Goal: Task Accomplishment & Management: Complete application form

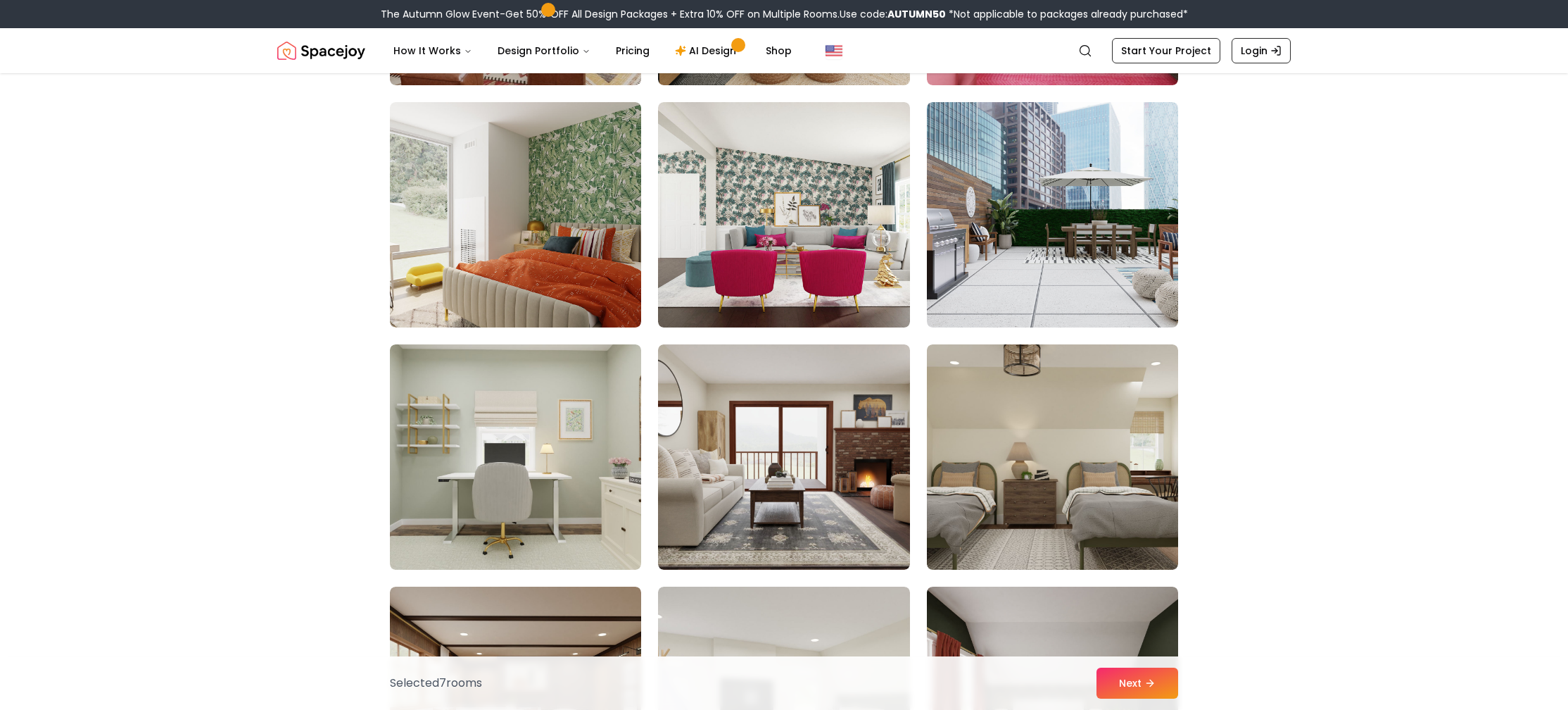
scroll to position [4210, 0]
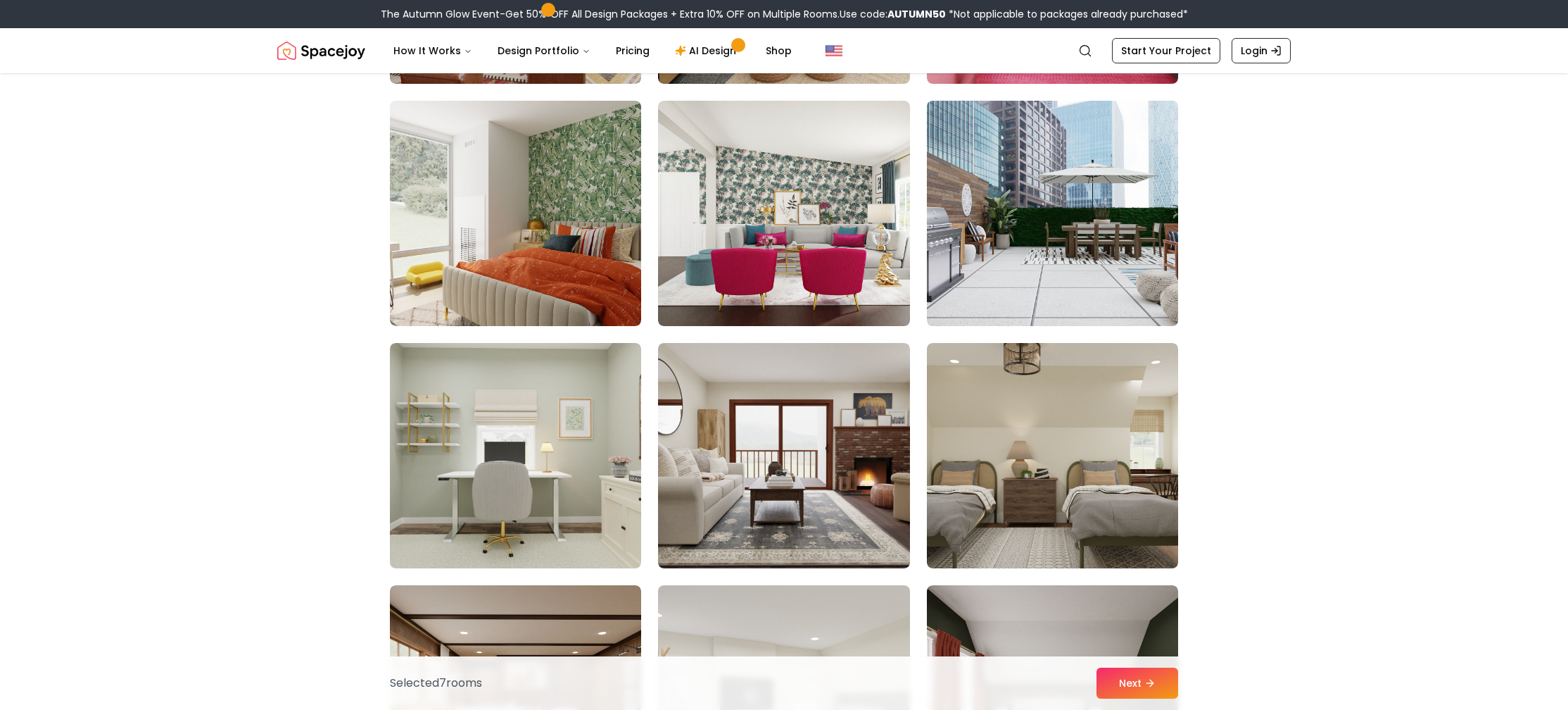
click at [1028, 284] on img at bounding box center [1052, 213] width 264 height 237
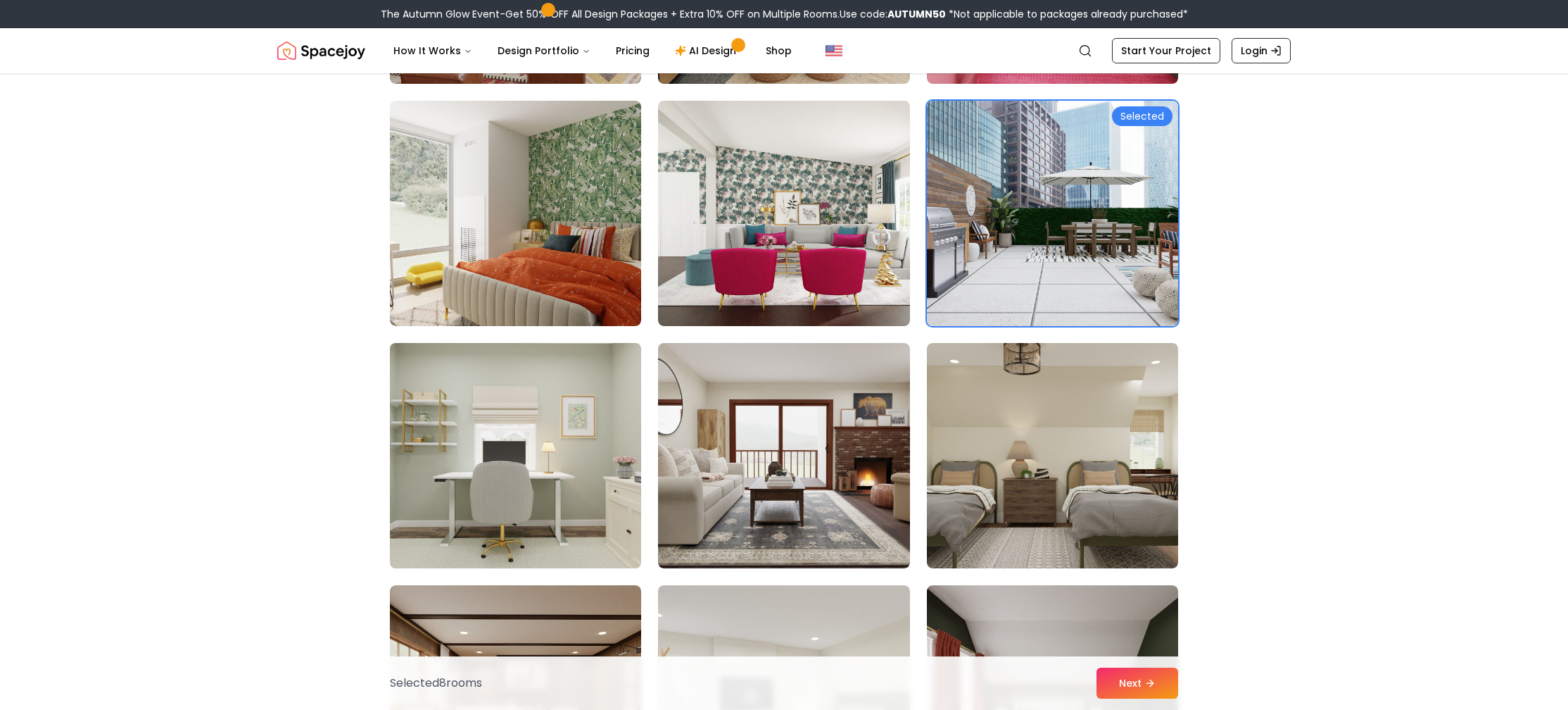
click at [583, 449] on img at bounding box center [515, 456] width 264 height 237
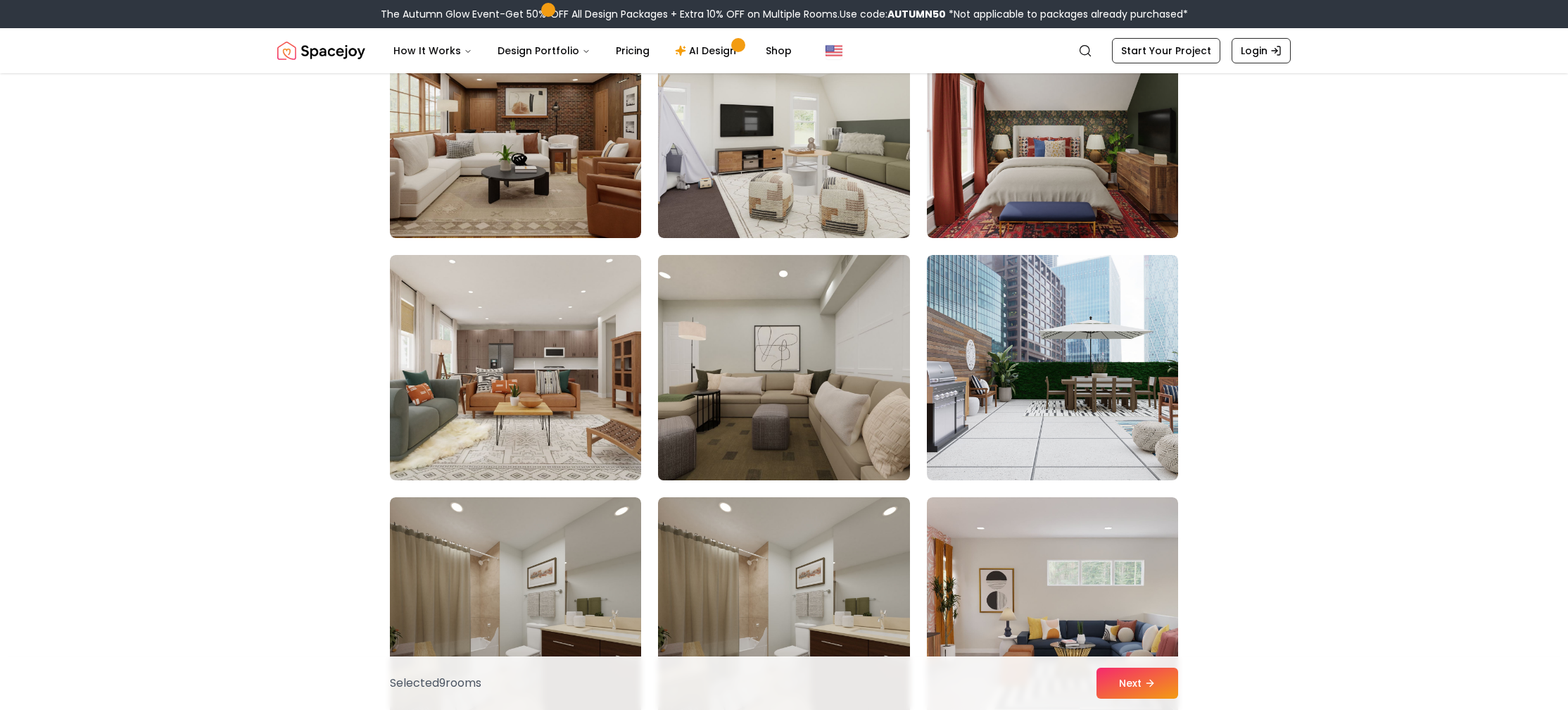
scroll to position [4786, 0]
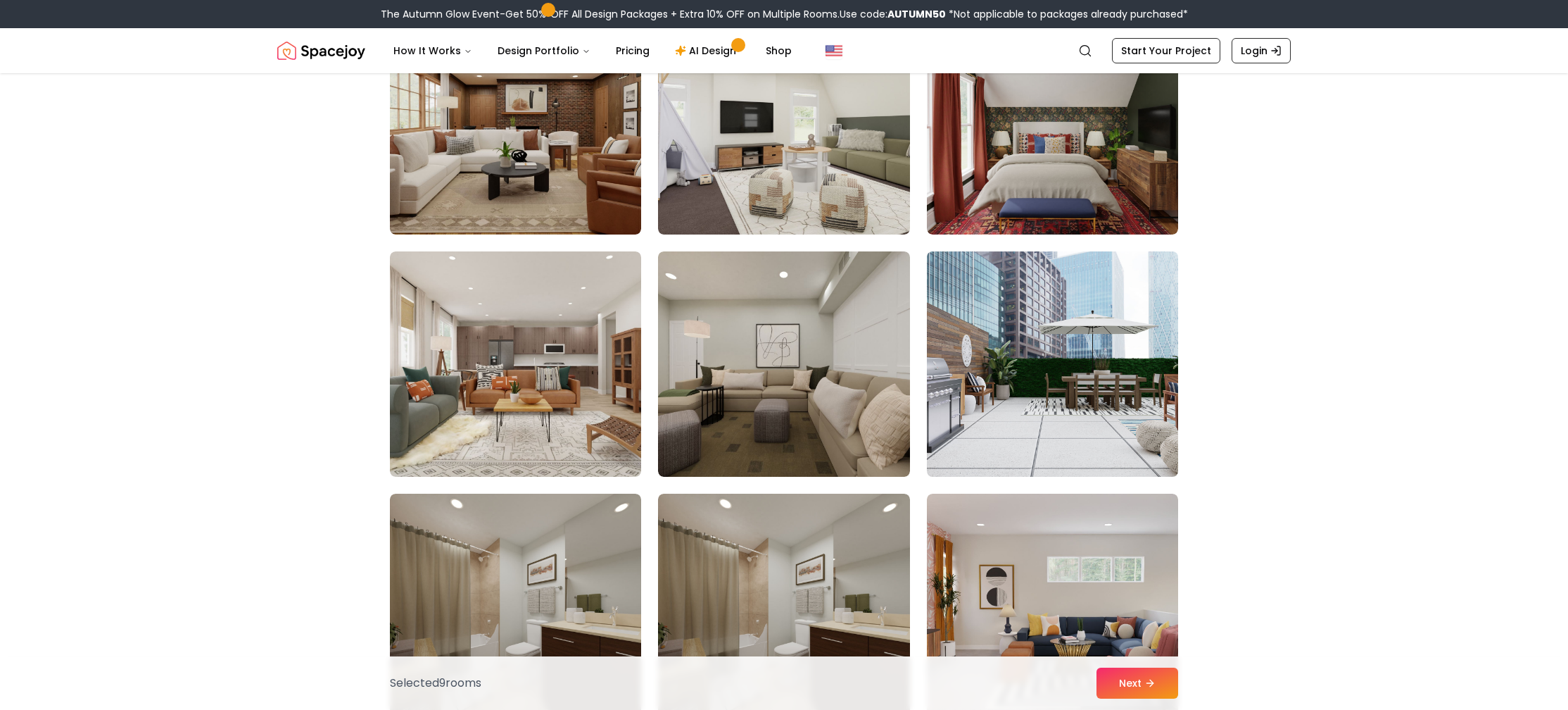
click at [1025, 388] on img at bounding box center [1052, 364] width 264 height 237
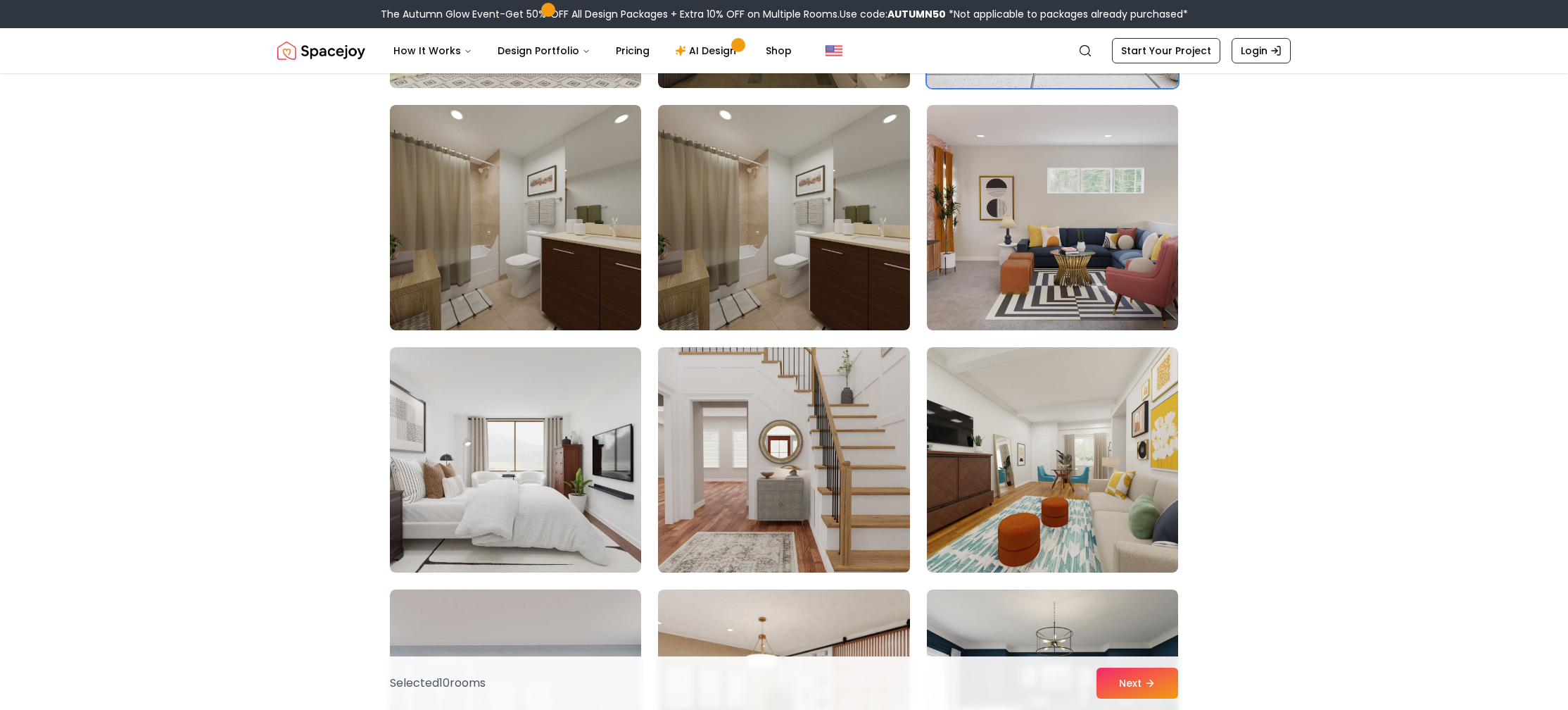
scroll to position [5266, 0]
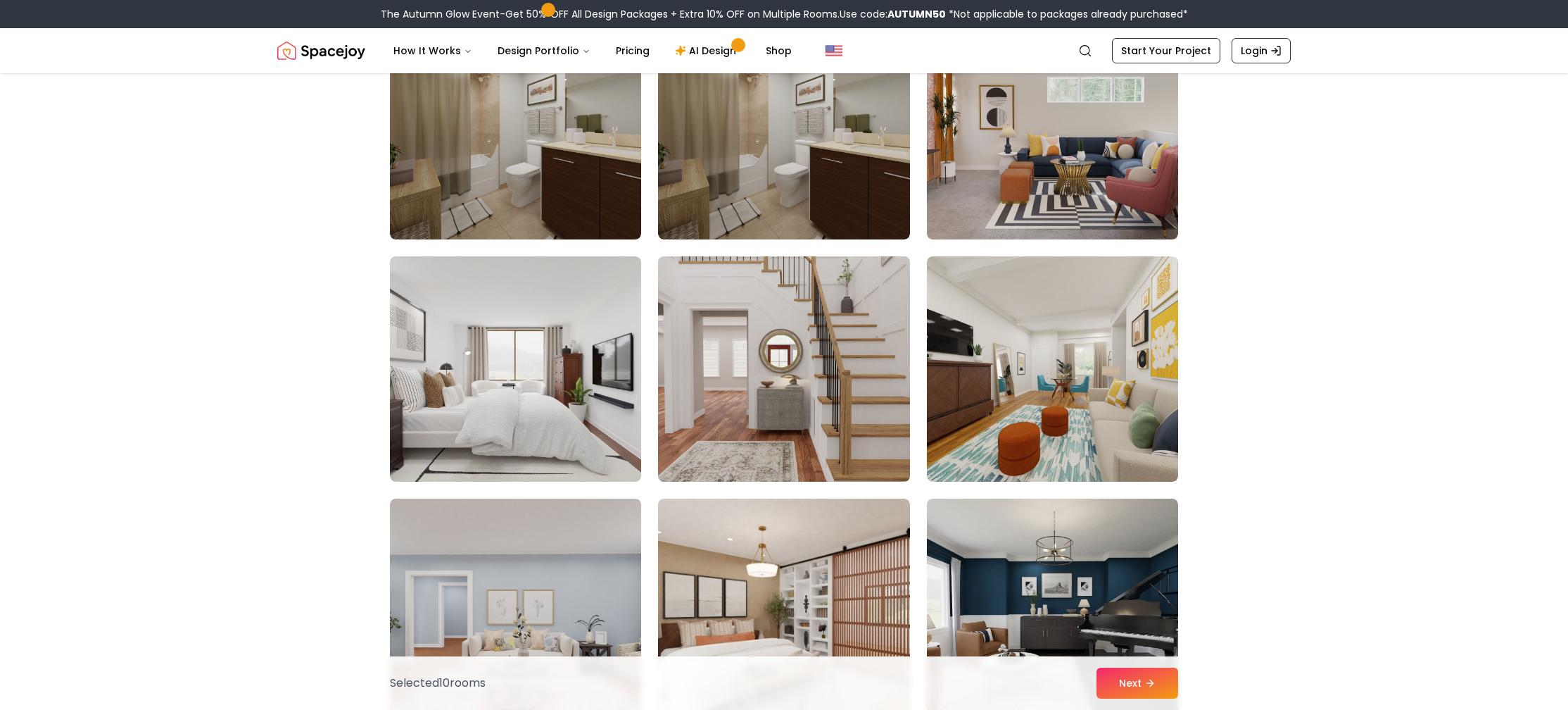
click at [750, 406] on img at bounding box center [783, 370] width 264 height 237
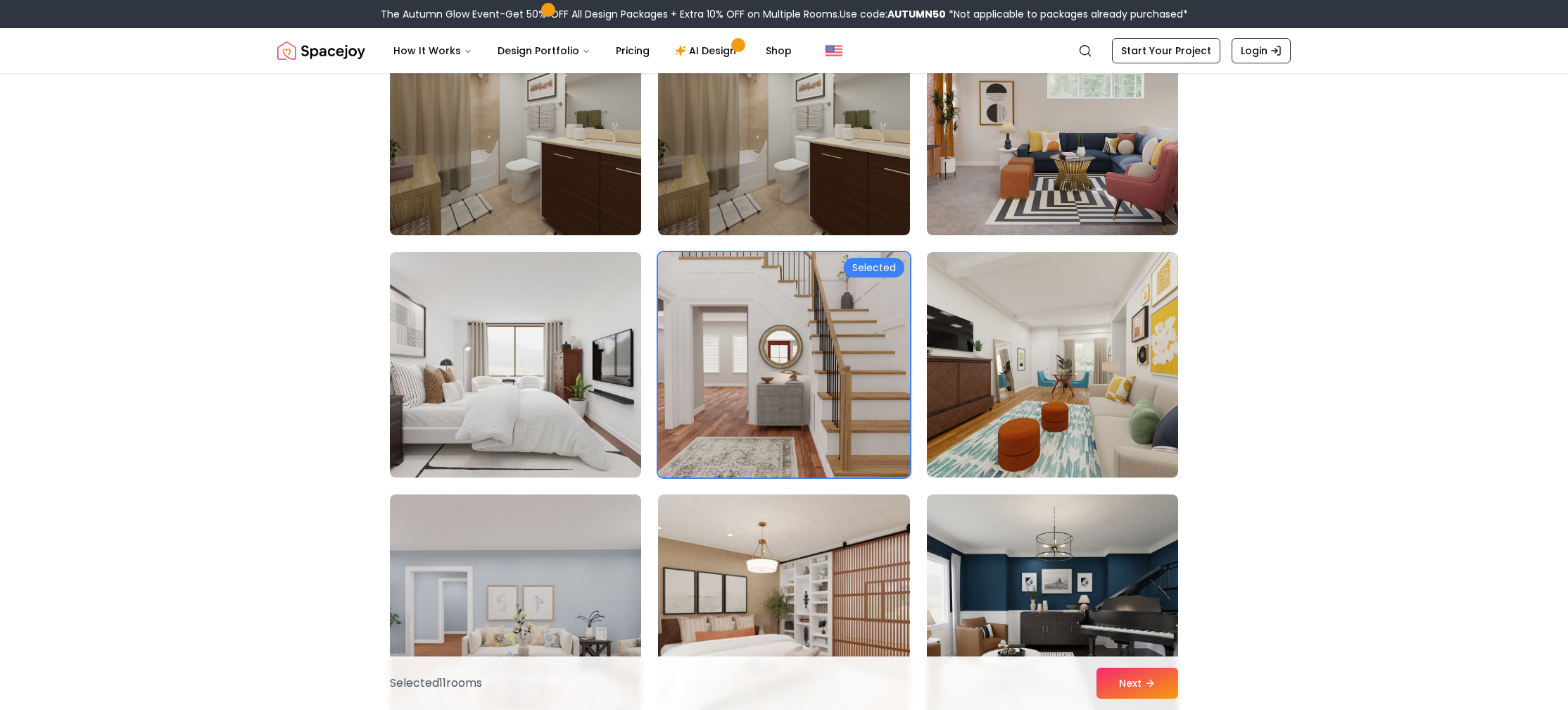
scroll to position [5332, 0]
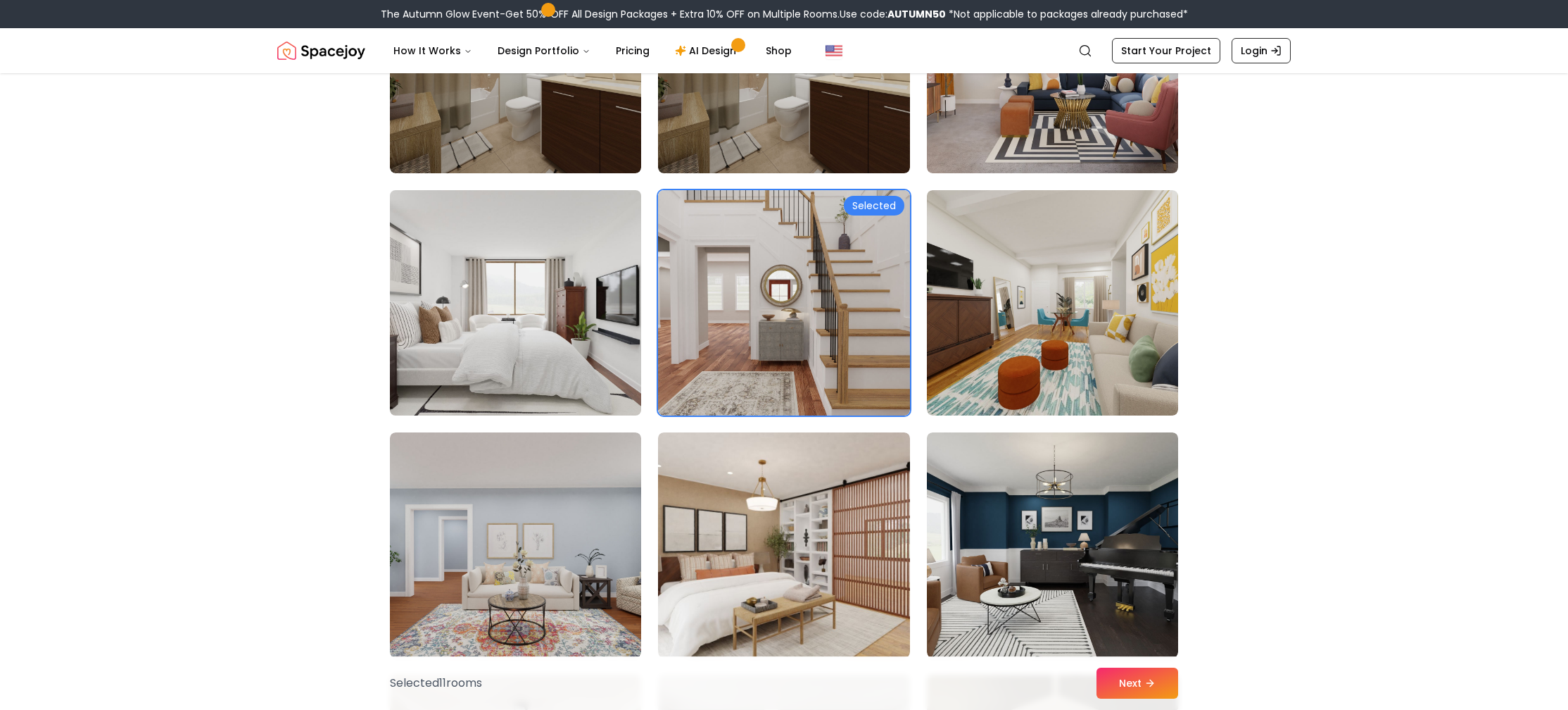
click at [543, 348] on img at bounding box center [515, 303] width 264 height 237
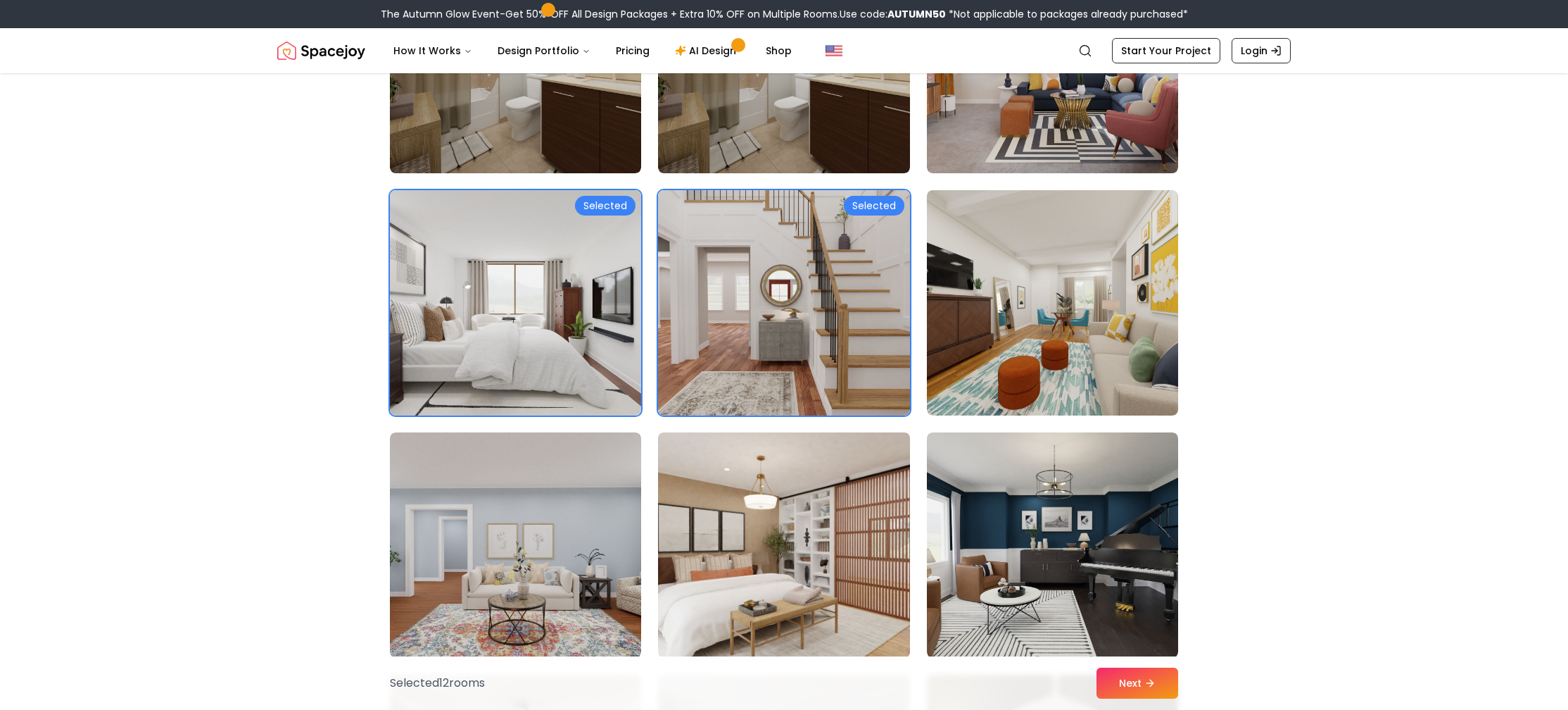
click at [802, 484] on img at bounding box center [783, 545] width 264 height 237
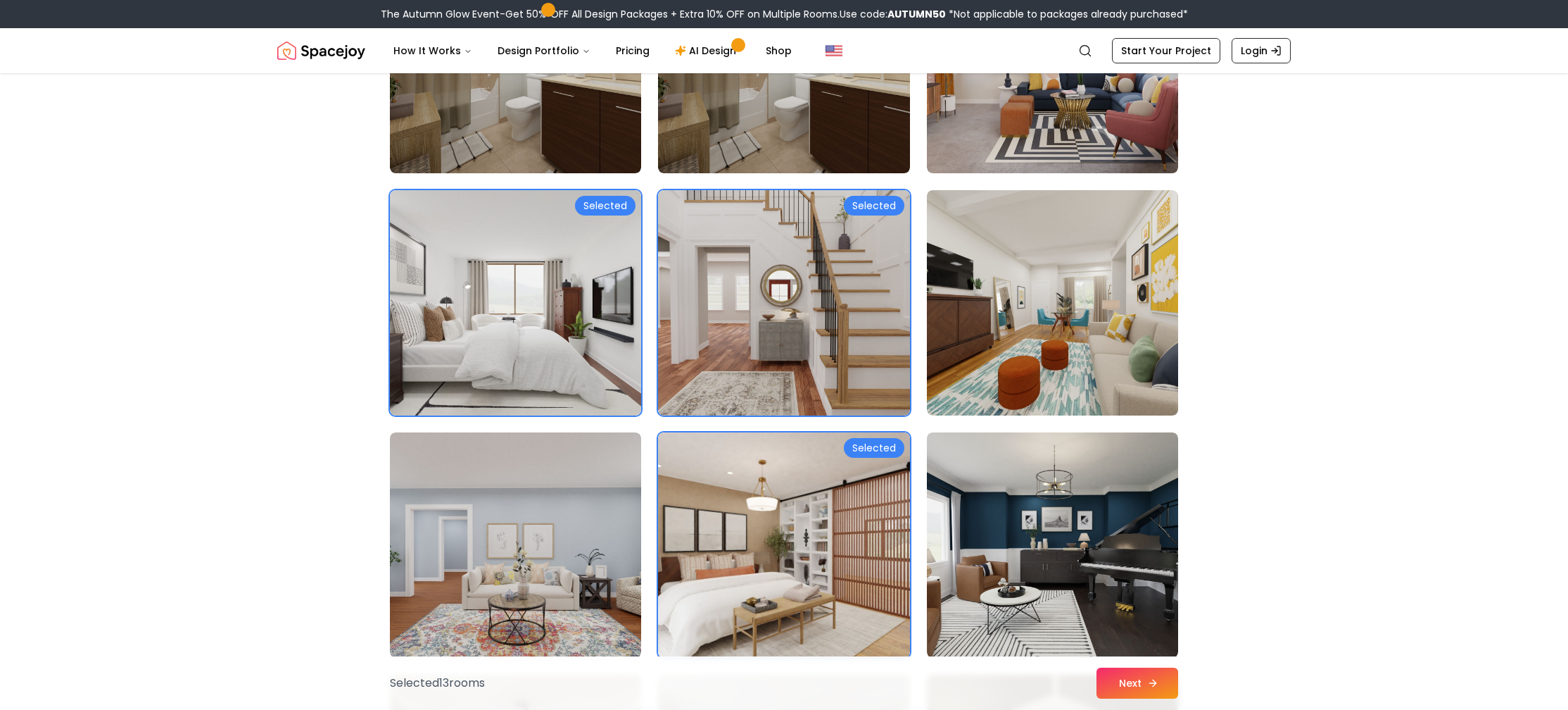
click at [1132, 680] on button "Next" at bounding box center [1138, 683] width 82 height 31
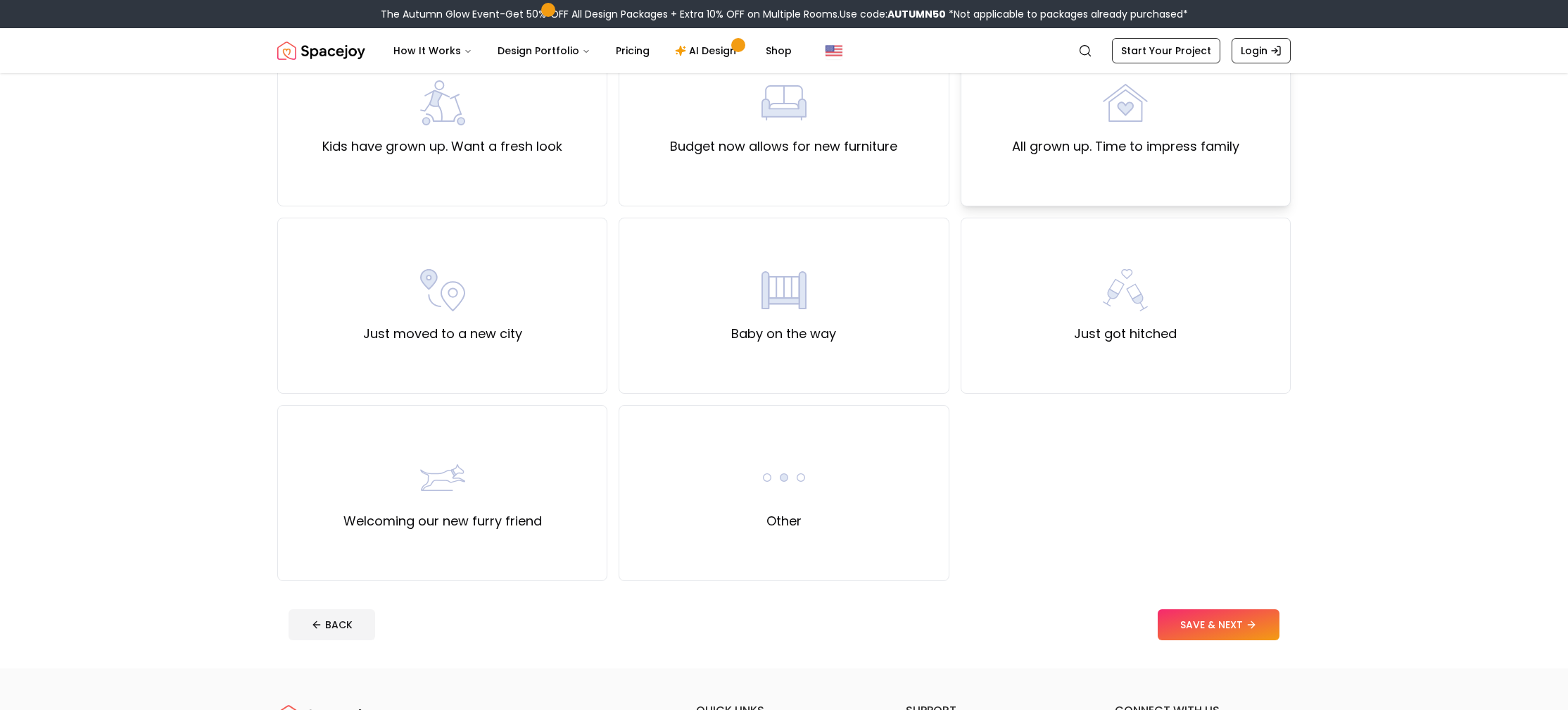
scroll to position [354, 0]
click at [887, 427] on div "Other" at bounding box center [783, 491] width 330 height 176
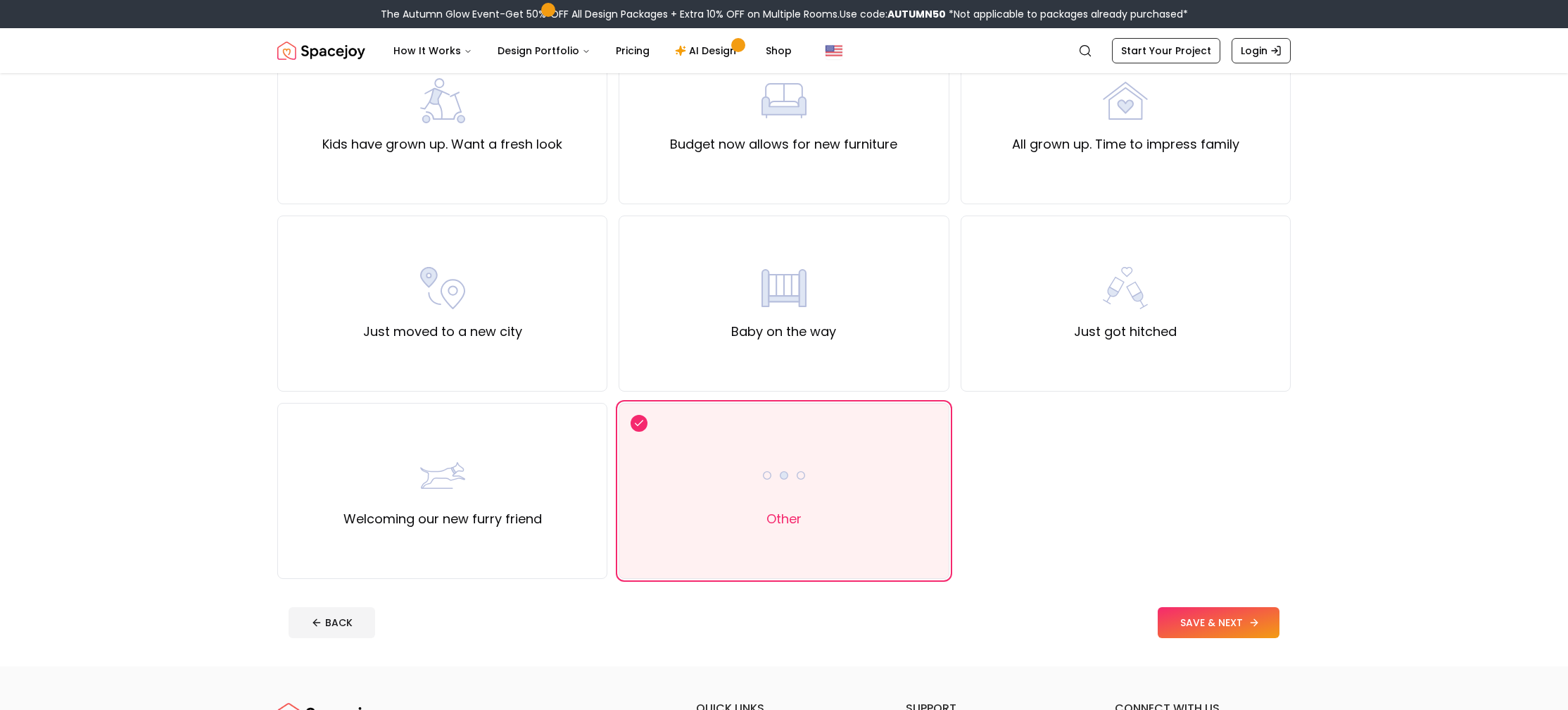
click at [1204, 618] on button "SAVE & NEXT" at bounding box center [1218, 623] width 122 height 31
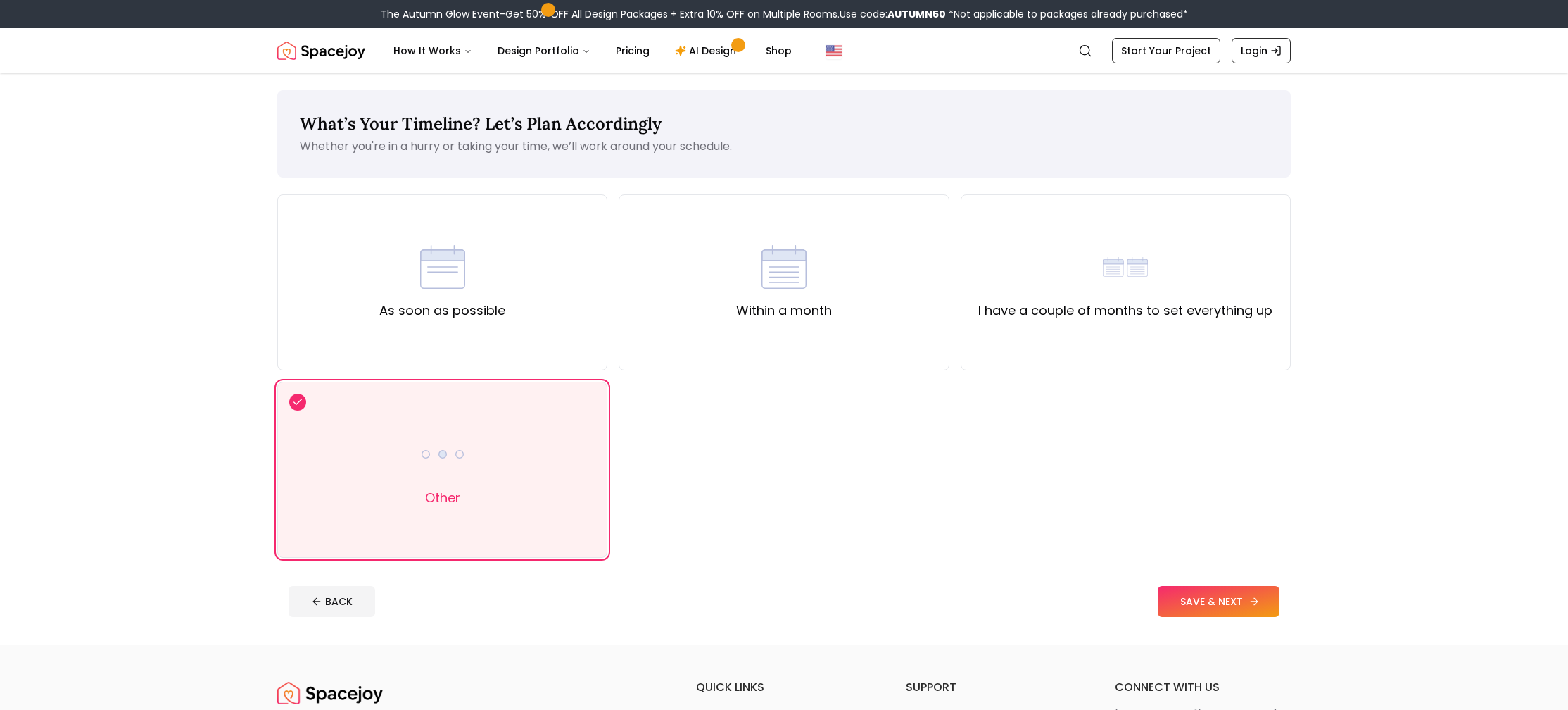
click at [1231, 599] on button "SAVE & NEXT" at bounding box center [1218, 602] width 122 height 31
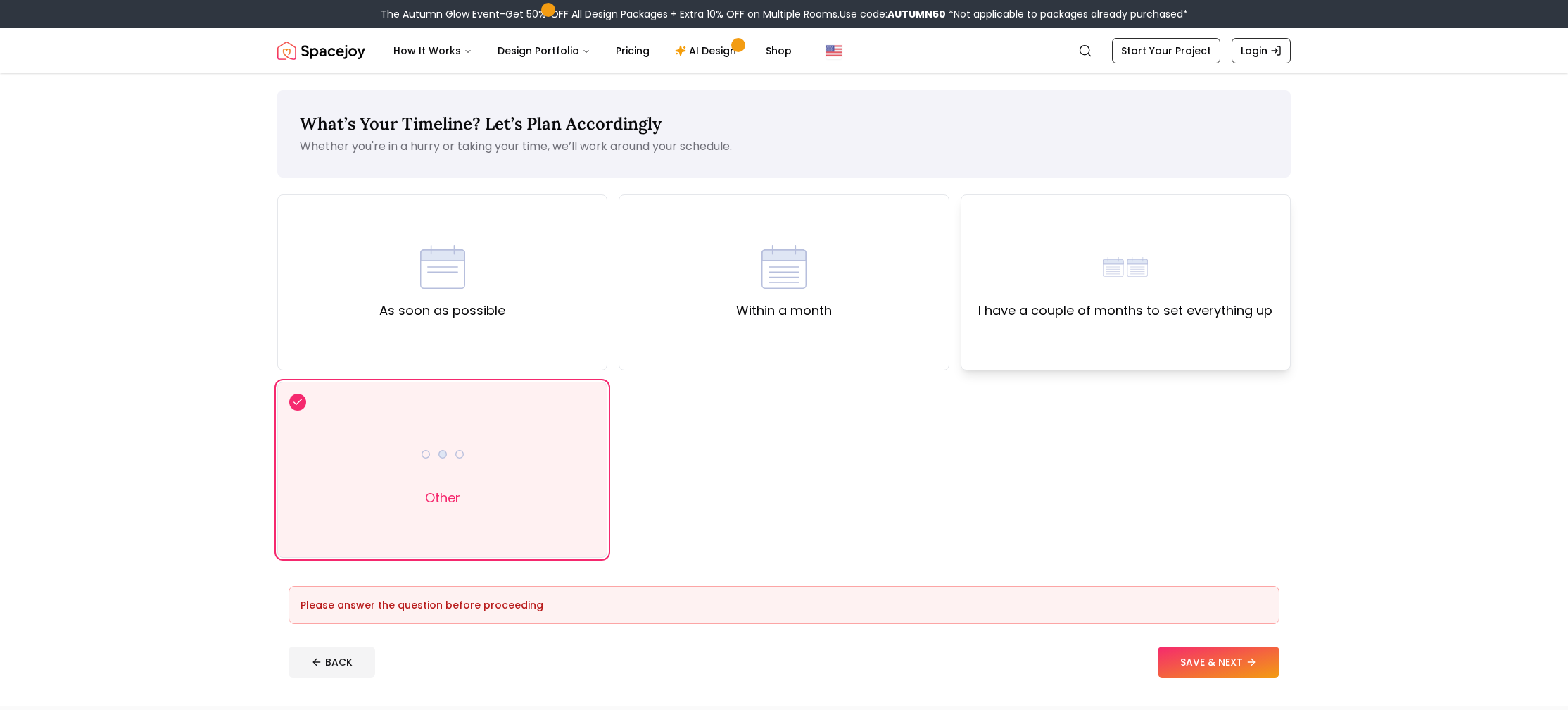
click at [1149, 300] on div "I have a couple of months to set everything up" at bounding box center [1125, 282] width 294 height 76
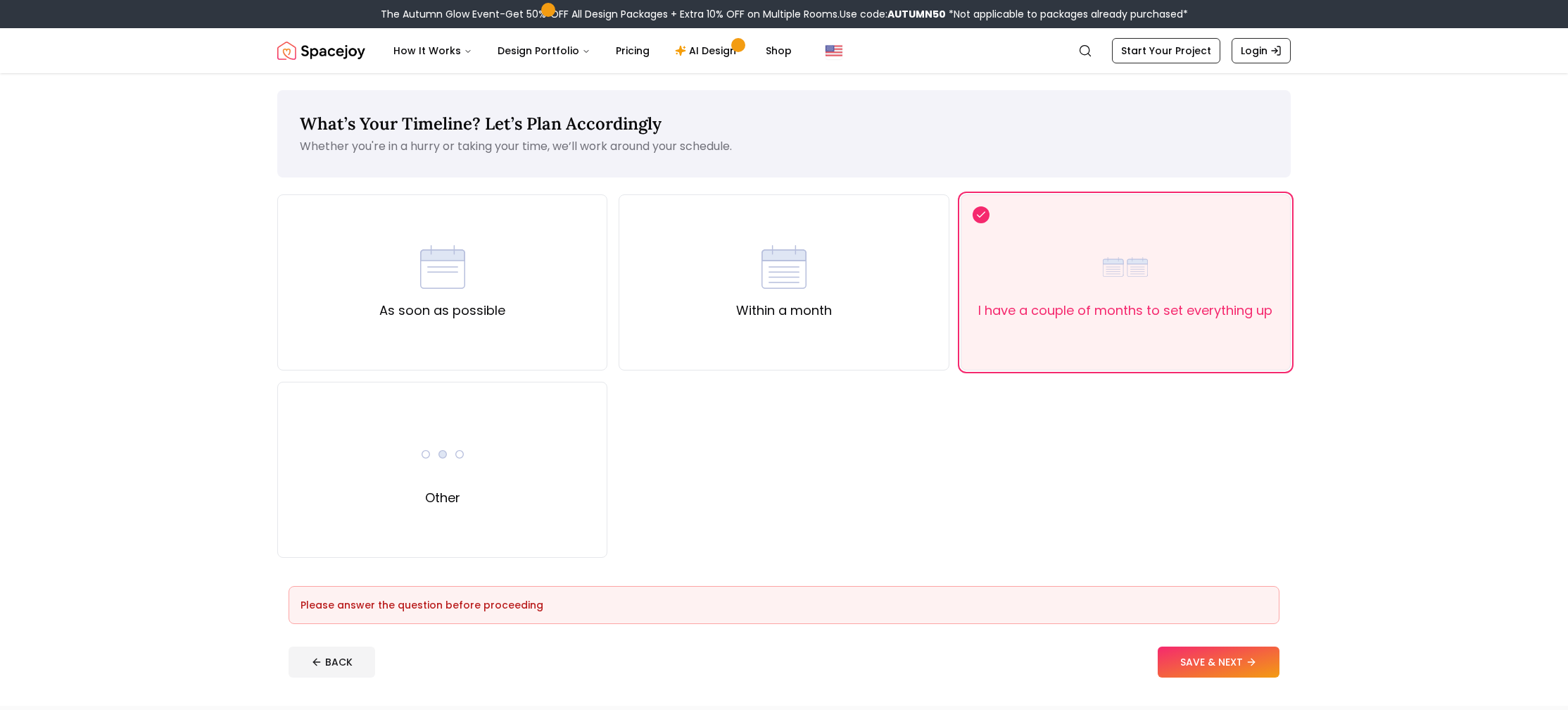
click at [1235, 654] on button "SAVE & NEXT" at bounding box center [1218, 662] width 122 height 31
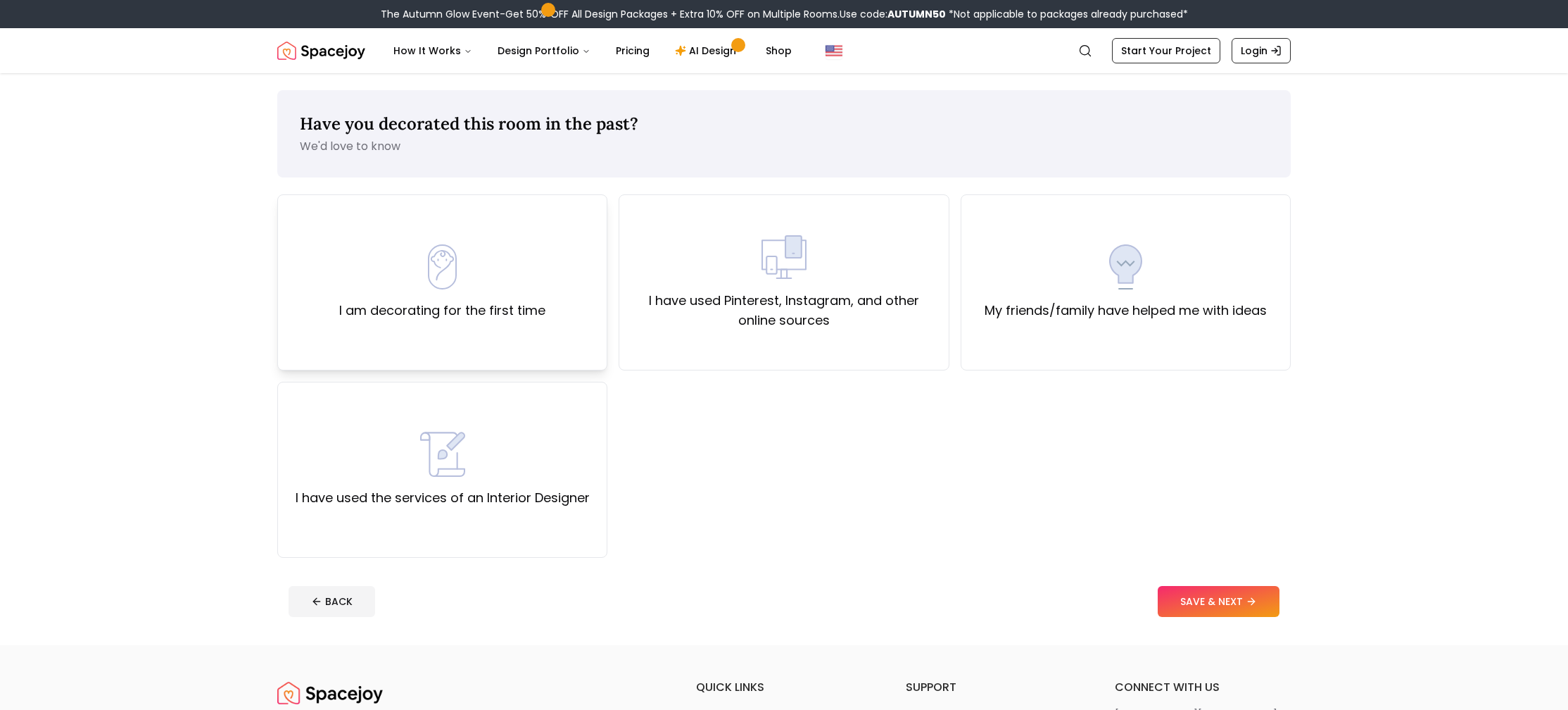
click at [509, 324] on div "I am decorating for the first time" at bounding box center [442, 282] width 330 height 176
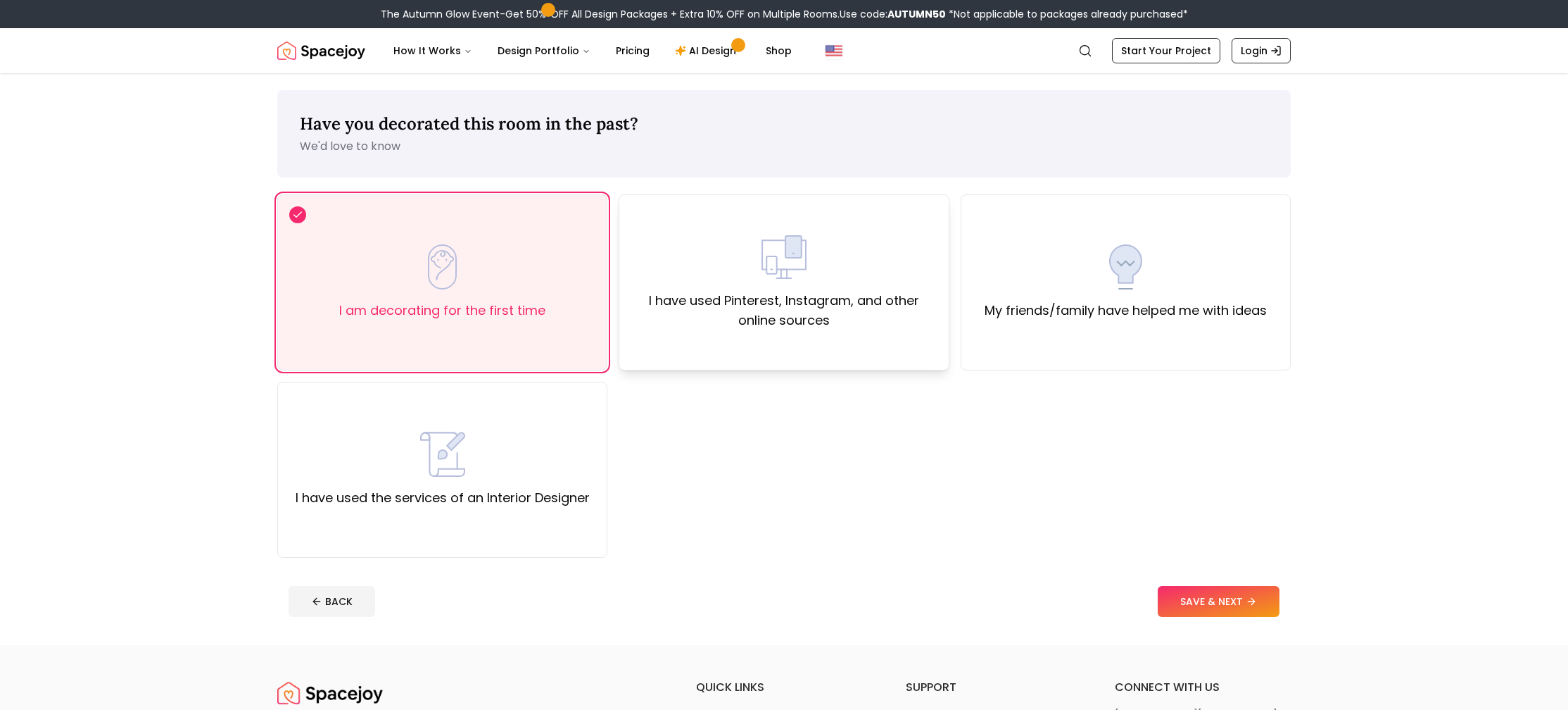
click at [865, 260] on div "I have used Pinterest, Instagram, and other online sources" at bounding box center [783, 282] width 307 height 96
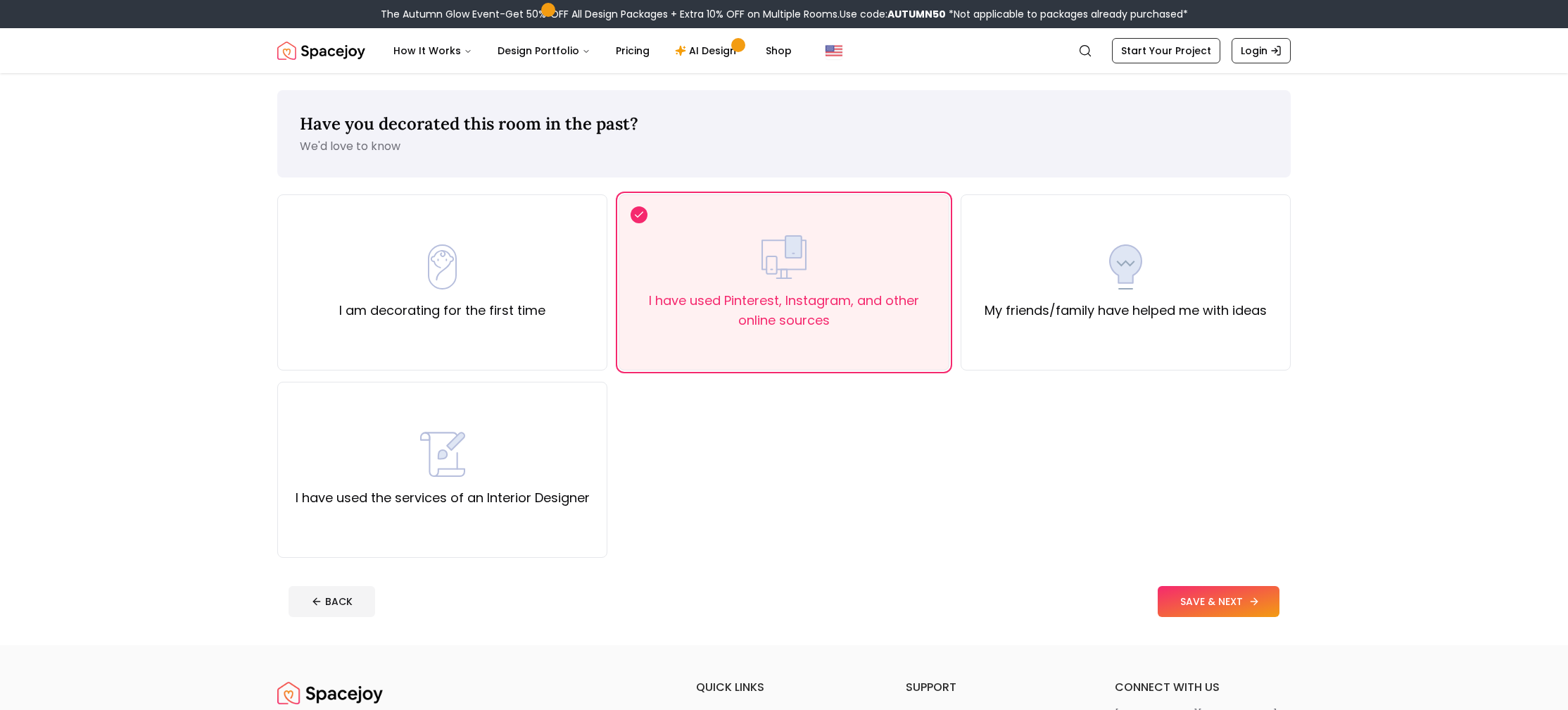
click at [1263, 606] on button "SAVE & NEXT" at bounding box center [1218, 602] width 122 height 31
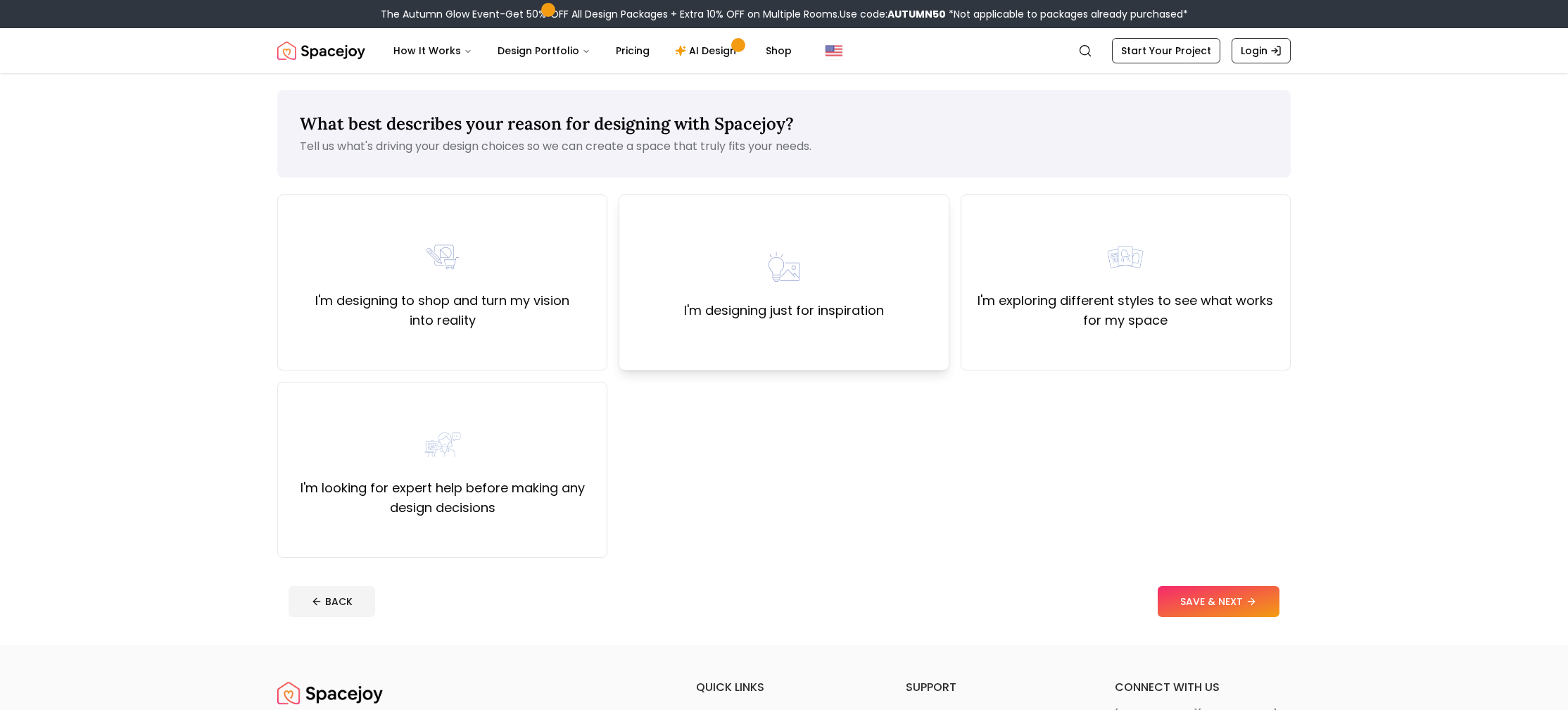
drag, startPoint x: 870, startPoint y: 300, endPoint x: 892, endPoint y: 315, distance: 26.6
click at [871, 300] on label "I'm designing just for inspiration" at bounding box center [784, 310] width 200 height 20
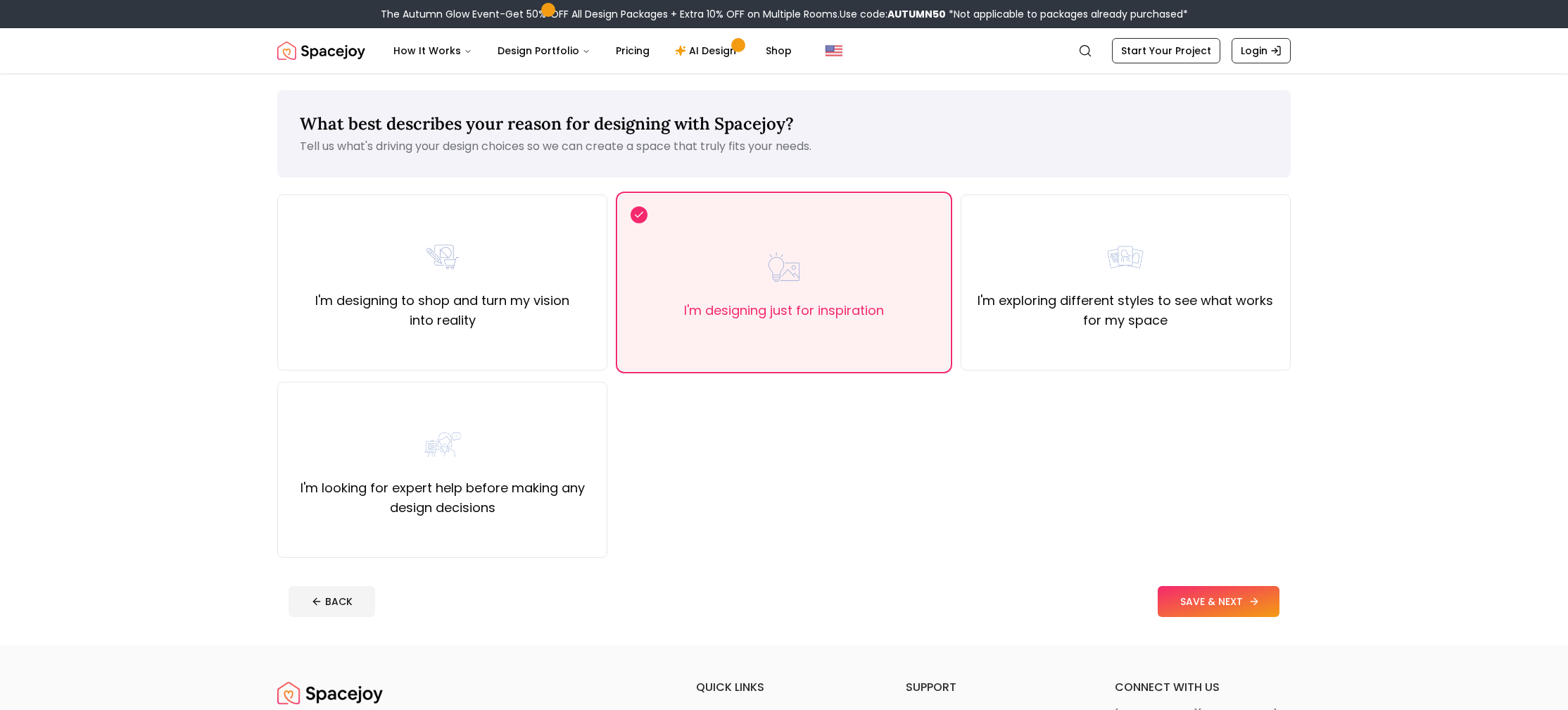
click at [1228, 603] on button "SAVE & NEXT" at bounding box center [1218, 602] width 122 height 31
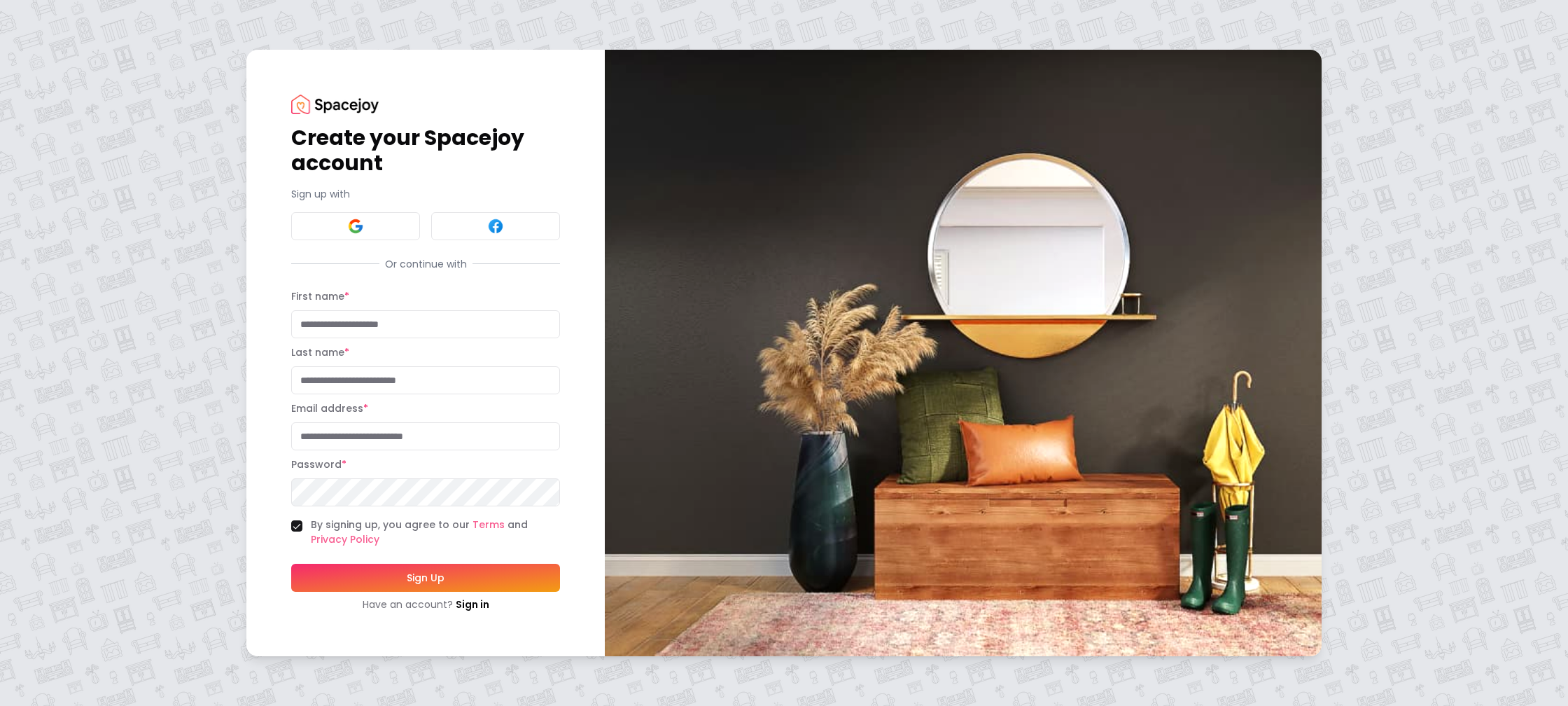
click at [501, 325] on input "First name *" at bounding box center [426, 325] width 269 height 28
